Goal: Transaction & Acquisition: Purchase product/service

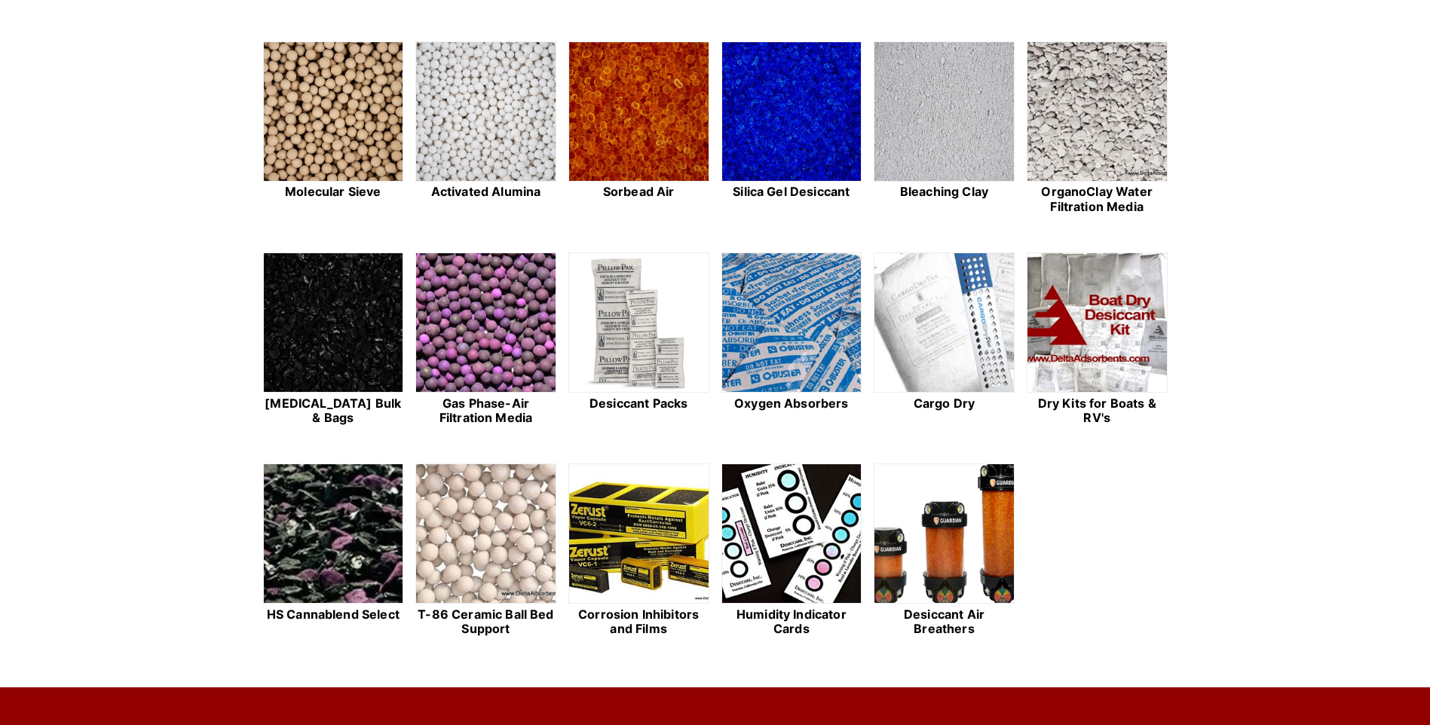
scroll to position [429, 0]
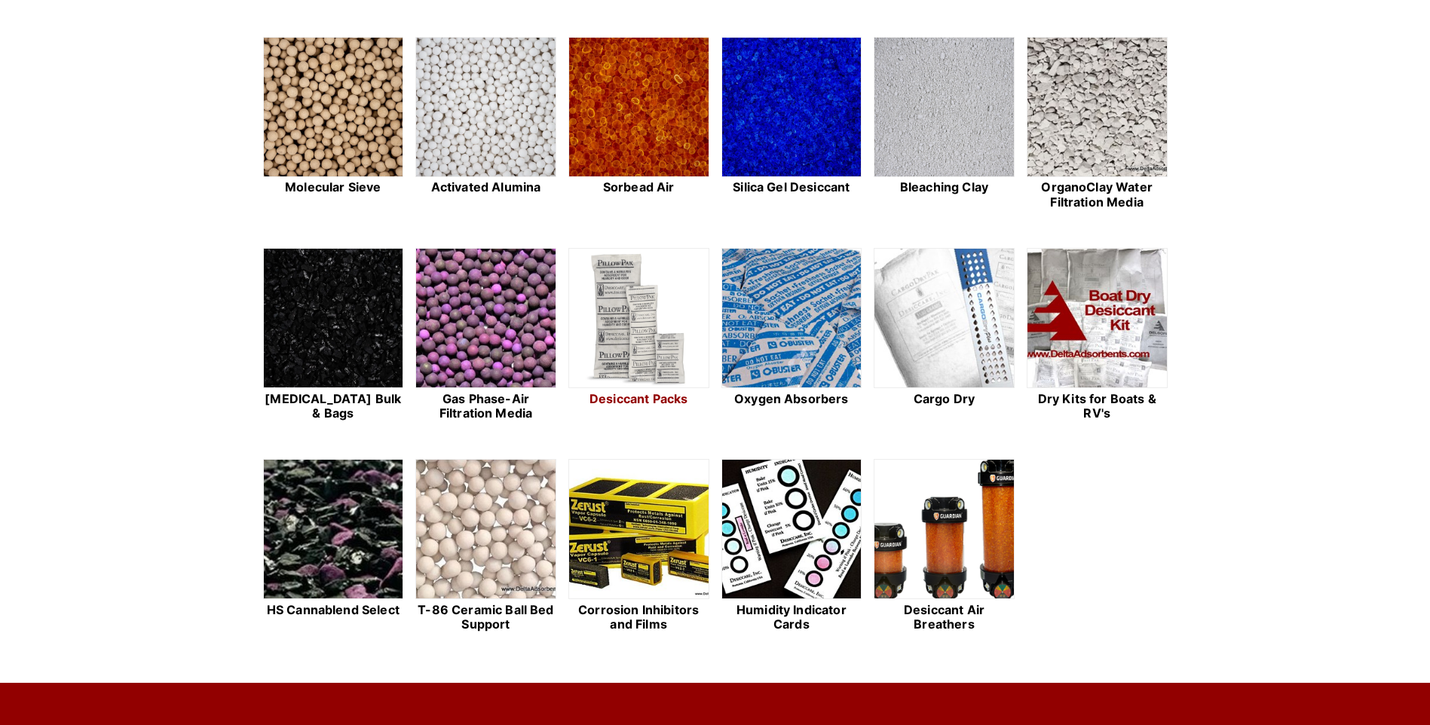
click at [641, 343] on img at bounding box center [638, 319] width 139 height 140
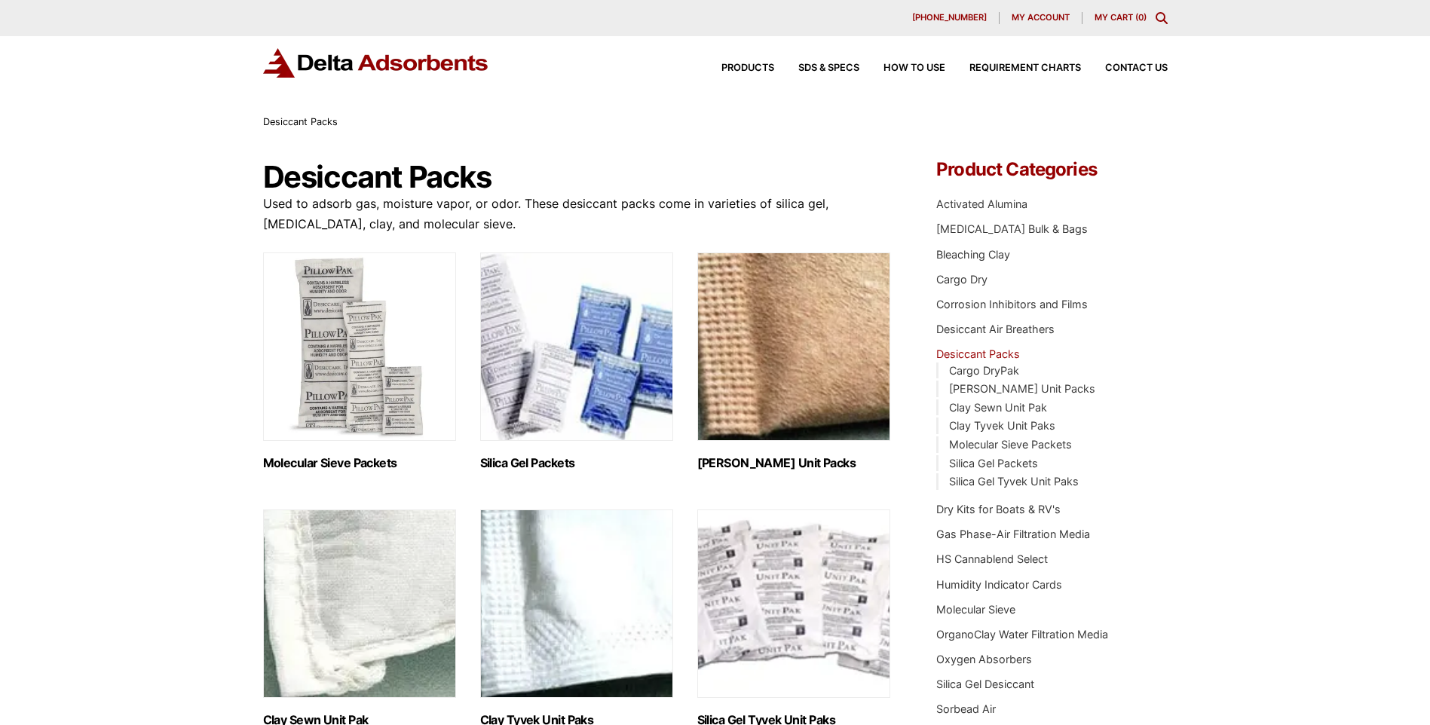
click at [362, 388] on img "Visit product category Molecular Sieve Packets" at bounding box center [359, 346] width 193 height 188
click at [362, 390] on img "Visit product category Molecular Sieve Packets" at bounding box center [359, 346] width 193 height 188
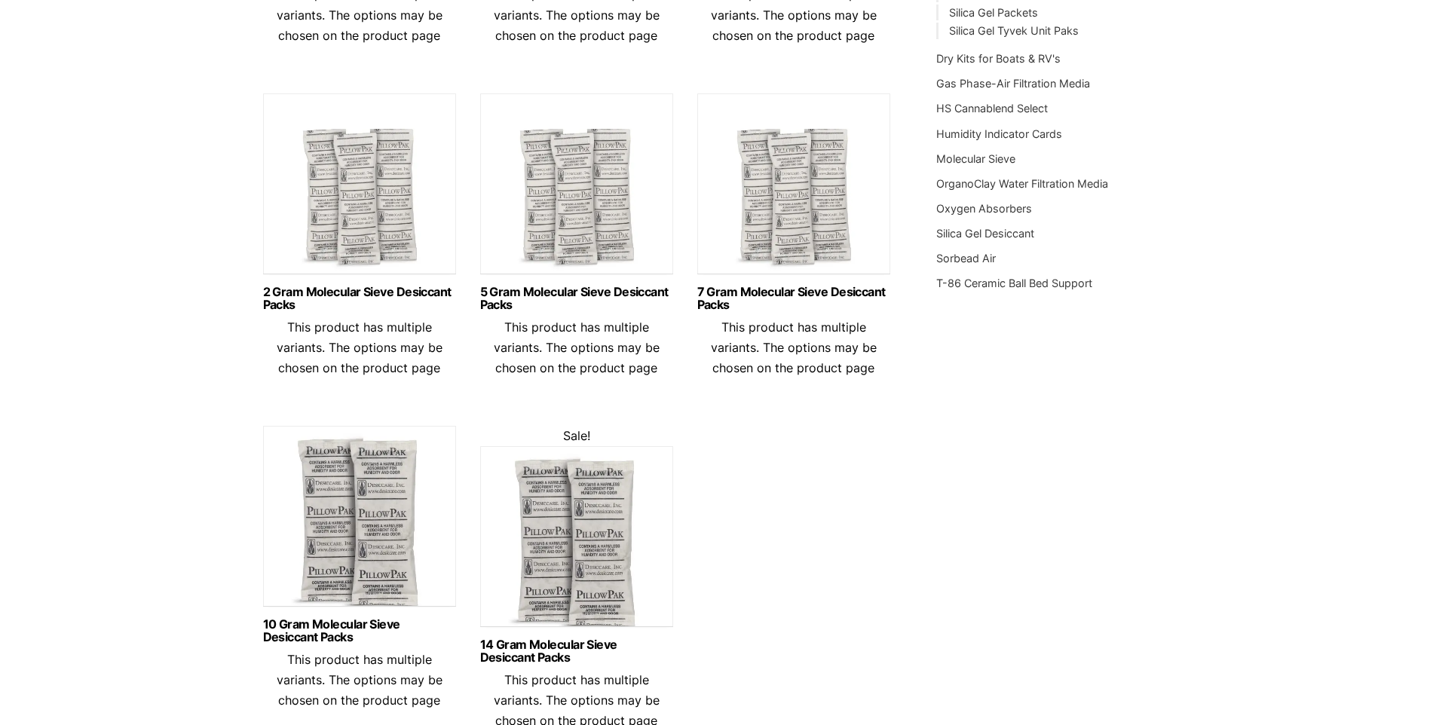
scroll to position [454, 0]
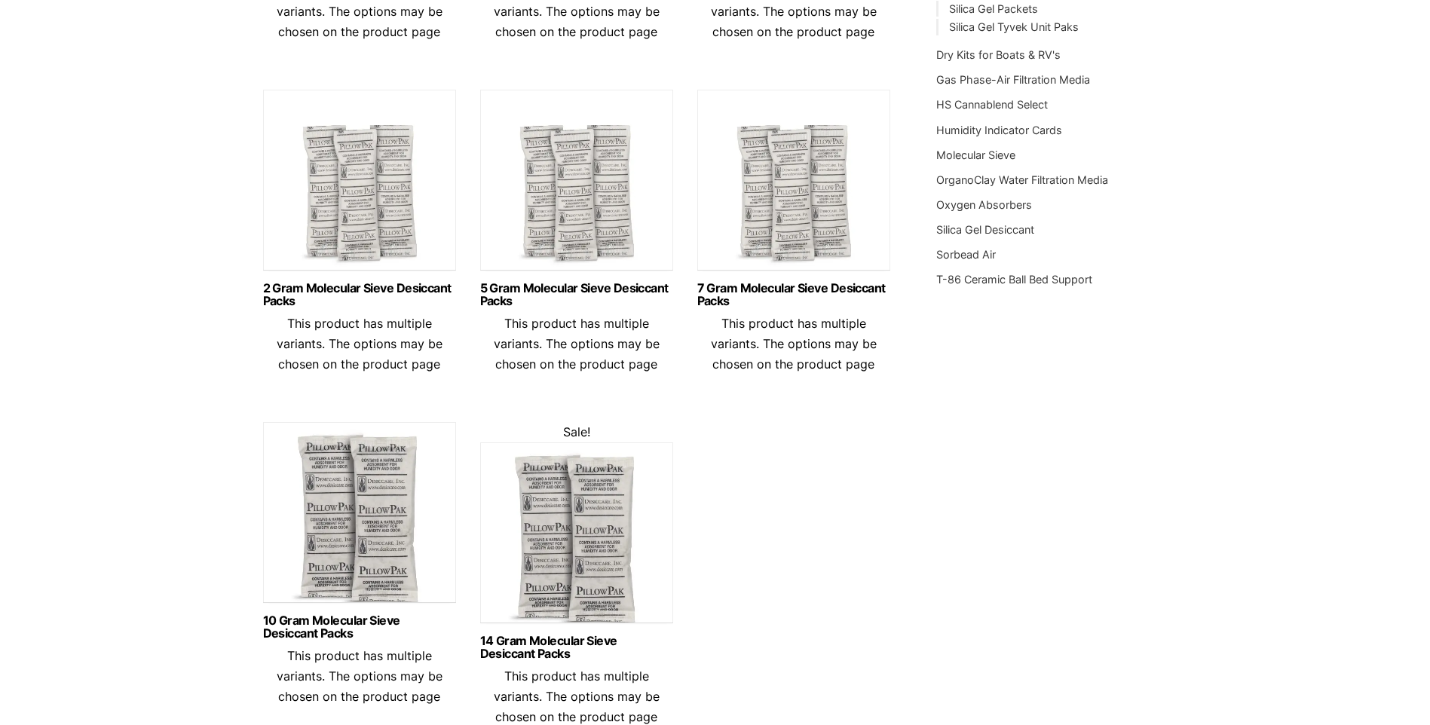
click at [572, 225] on img at bounding box center [576, 184] width 193 height 188
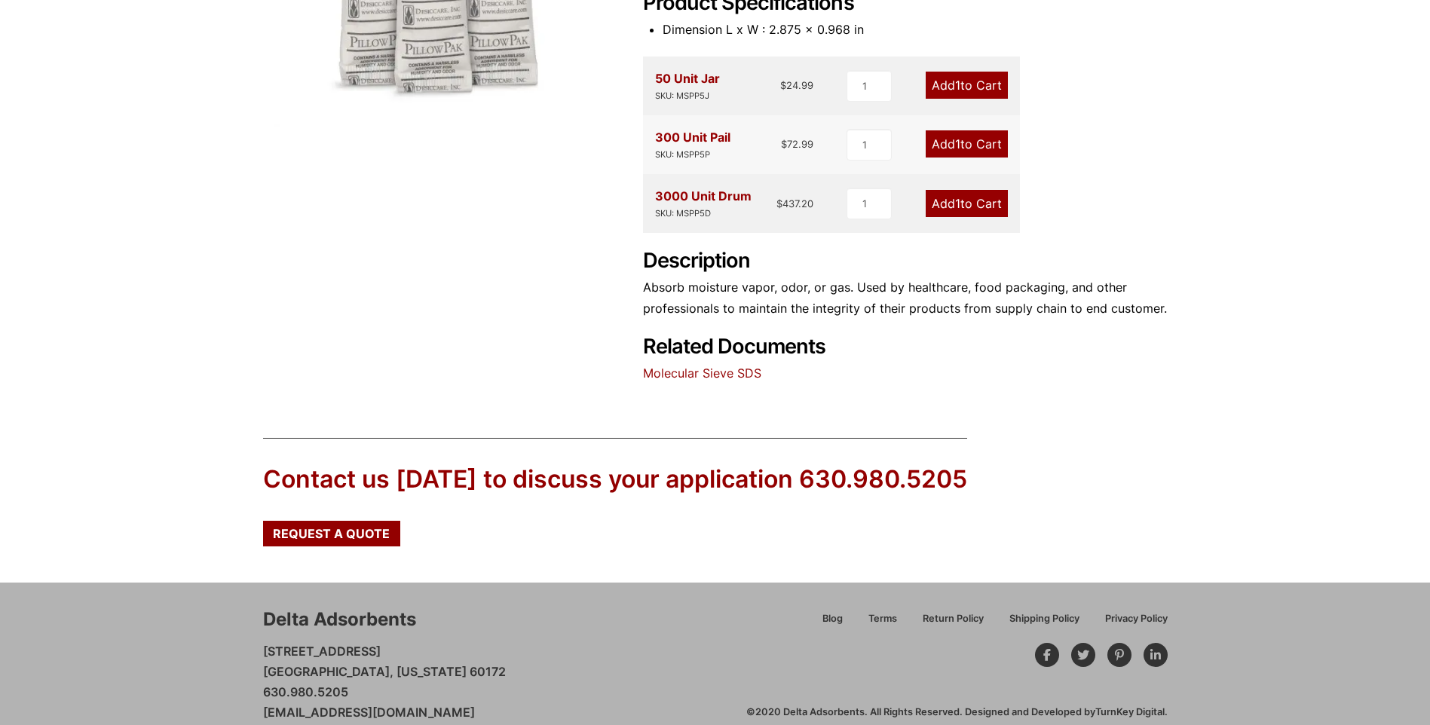
scroll to position [451, 0]
